Goal: Task Accomplishment & Management: Use online tool/utility

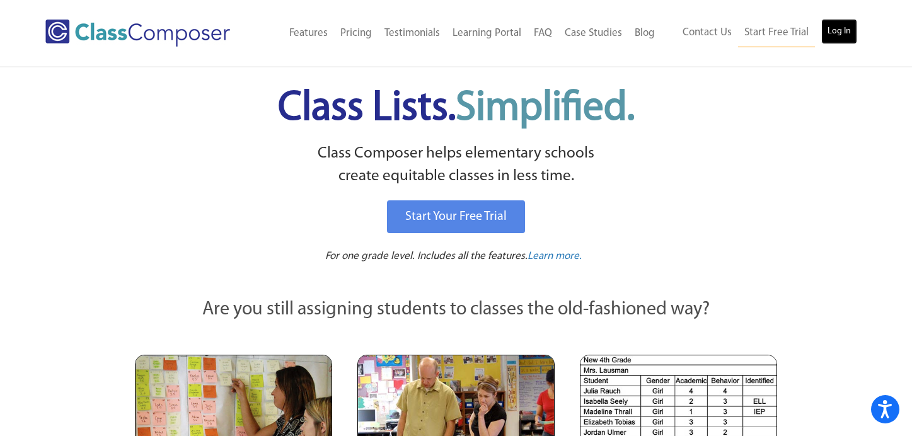
click at [835, 35] on link "Log In" at bounding box center [839, 31] width 36 height 25
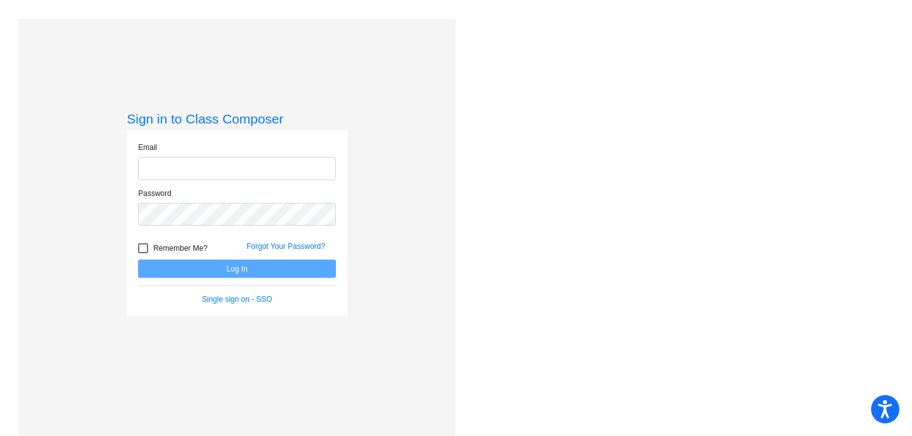
type input "[EMAIL_ADDRESS][DOMAIN_NAME]"
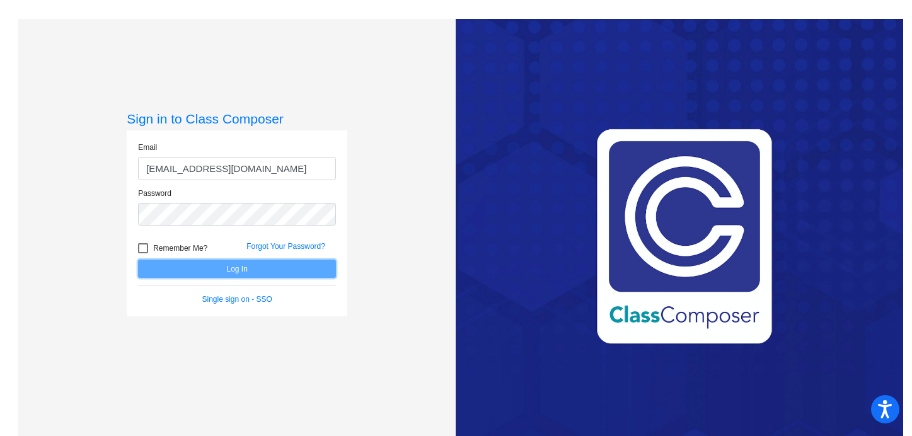
click at [274, 266] on button "Log In" at bounding box center [237, 269] width 198 height 18
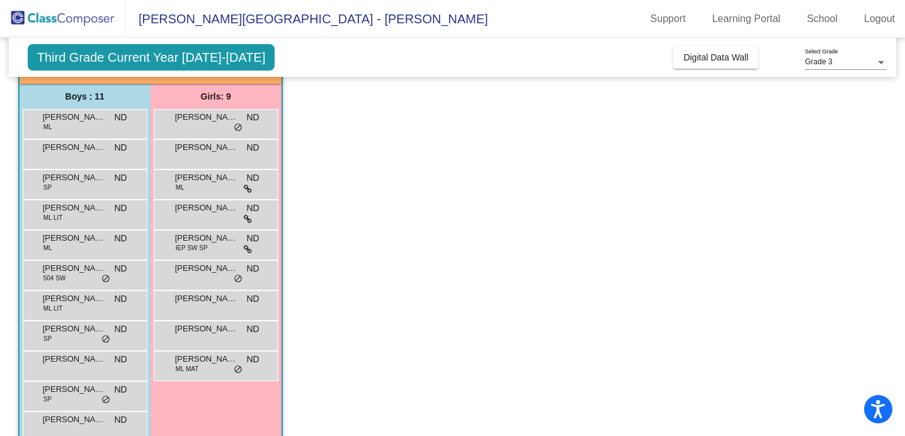
scroll to position [98, 0]
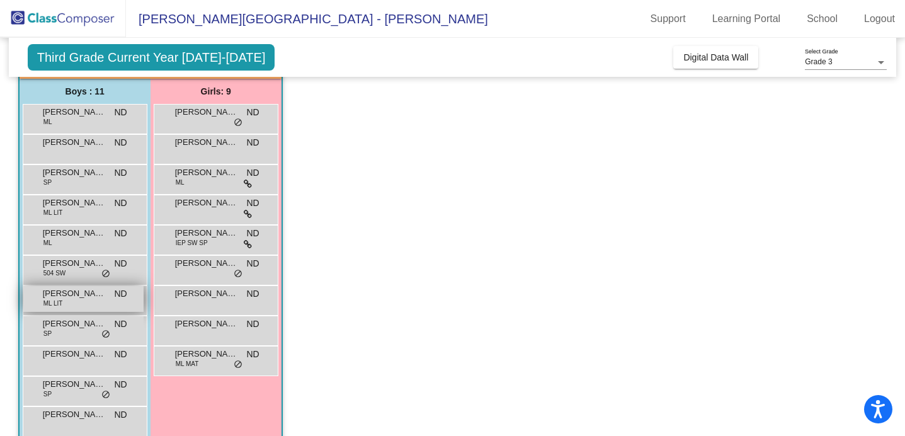
click at [77, 295] on span "[PERSON_NAME]" at bounding box center [74, 293] width 63 height 13
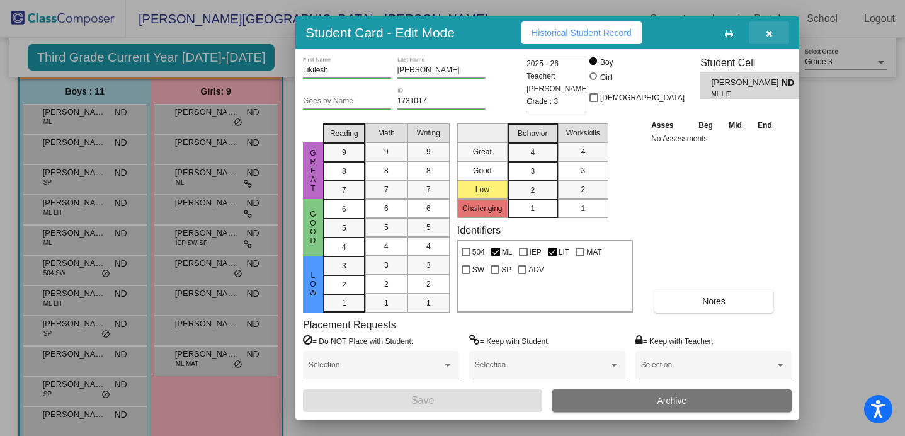
click at [768, 37] on icon "button" at bounding box center [769, 33] width 7 height 9
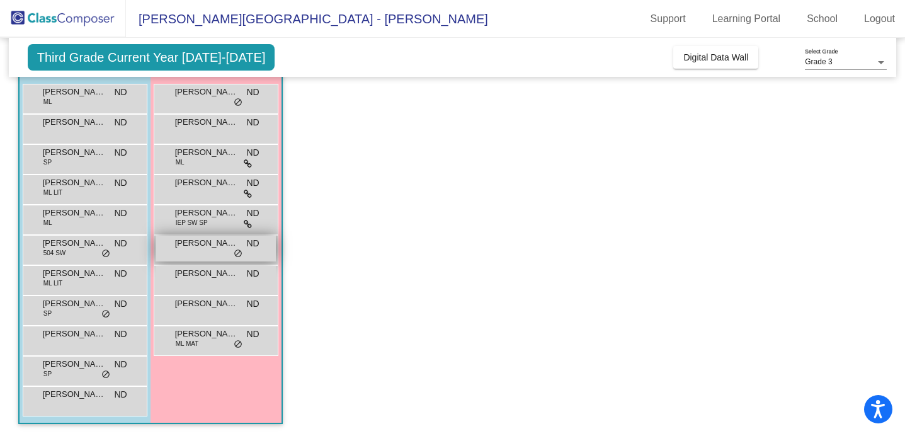
scroll to position [117, 0]
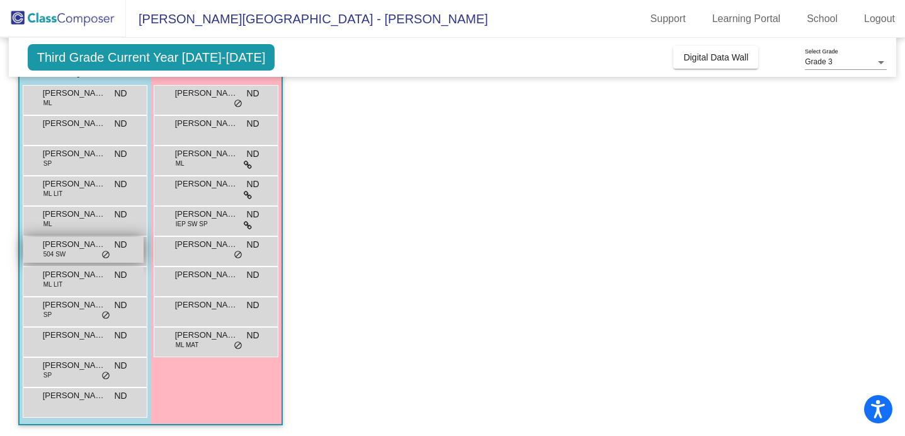
click at [121, 250] on span "ND" at bounding box center [121, 244] width 13 height 13
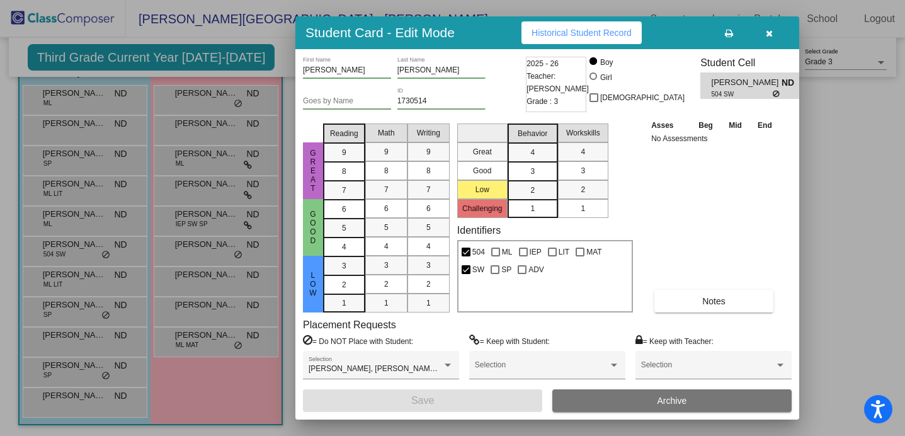
click at [776, 35] on button "button" at bounding box center [769, 32] width 40 height 23
